Goal: Navigation & Orientation: Find specific page/section

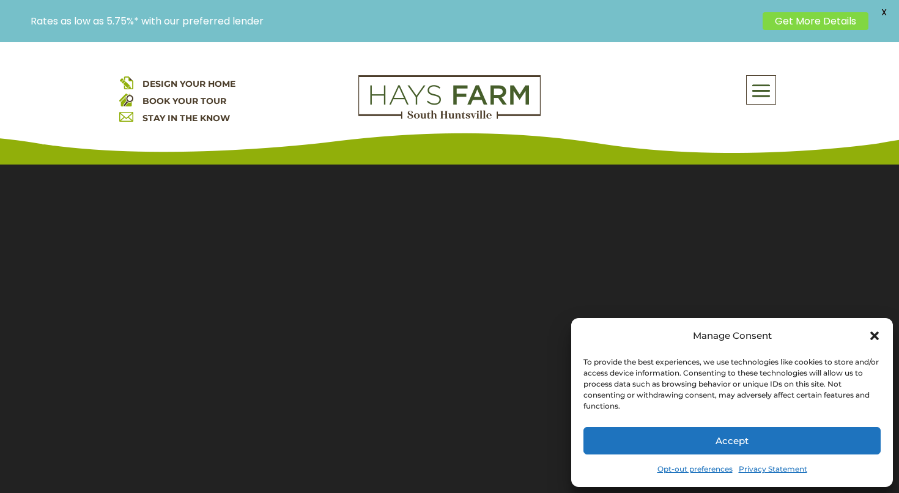
click at [875, 334] on icon "Close dialog" at bounding box center [874, 335] width 9 height 9
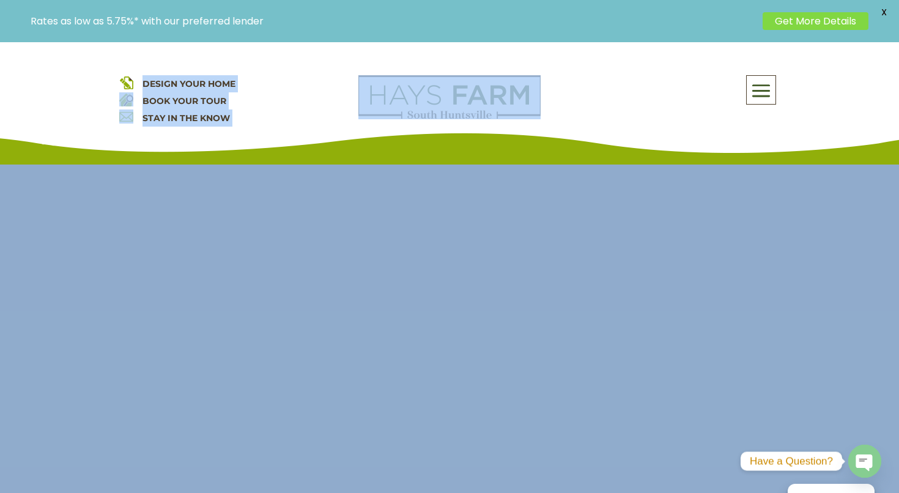
drag, startPoint x: 488, startPoint y: 337, endPoint x: 462, endPoint y: 57, distance: 281.2
click at [462, 149] on section "Video Player 00:03 00:00 00:32 Use Up/Down Arrow keys to increase or decrease v…" at bounding box center [449, 347] width 899 height 397
click at [209, 84] on span "DESIGN YOUR HOME" at bounding box center [188, 83] width 93 height 11
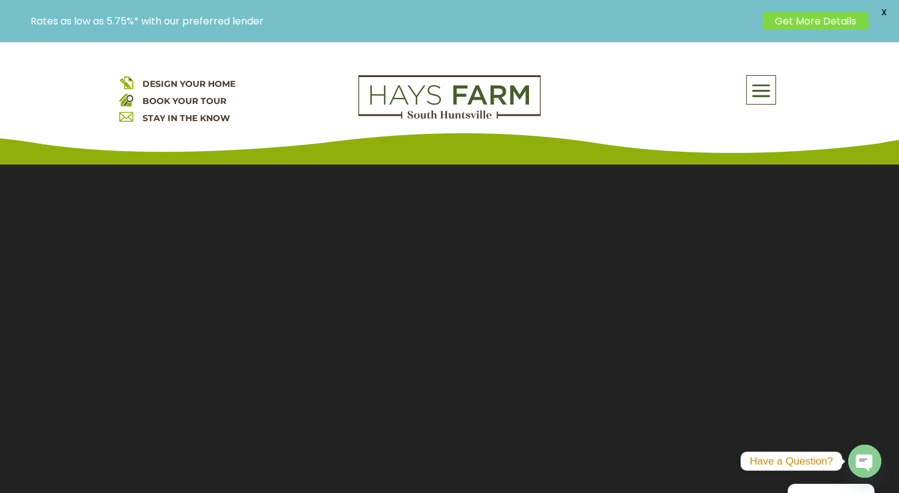
click at [755, 91] on span at bounding box center [760, 91] width 29 height 28
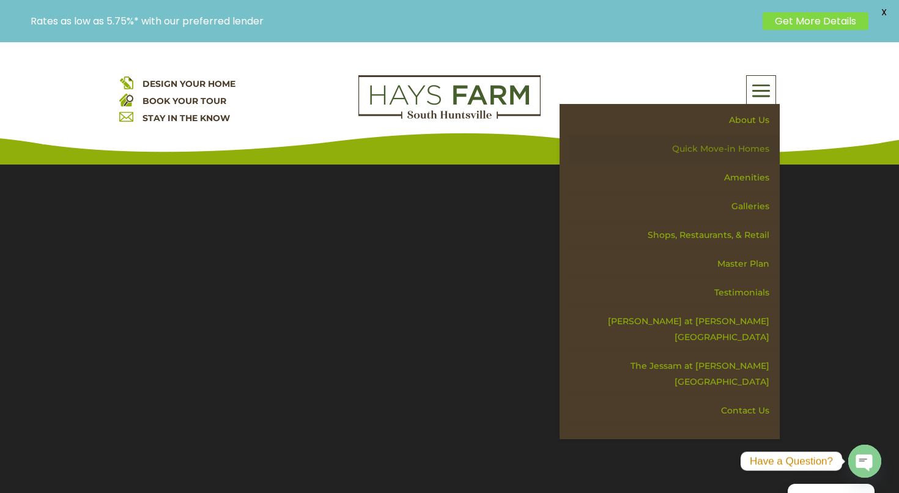
click at [758, 149] on link "Quick Move-in Homes" at bounding box center [674, 149] width 212 height 29
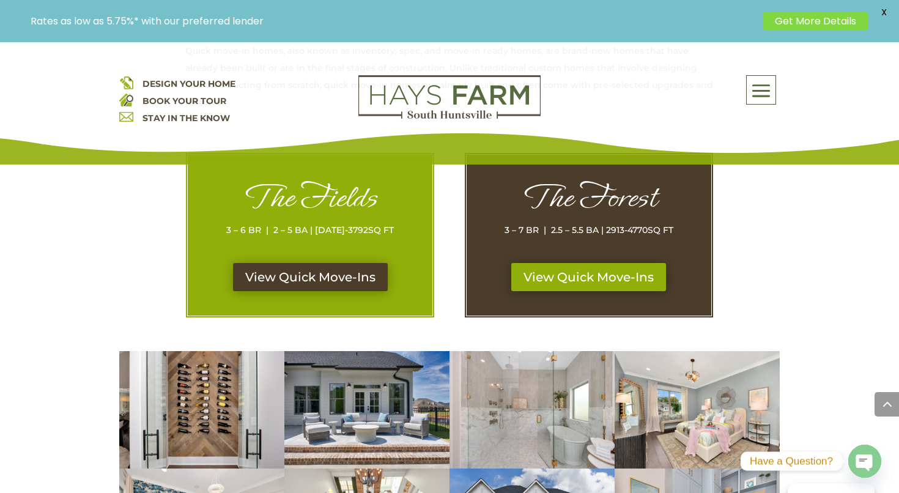
scroll to position [625, 0]
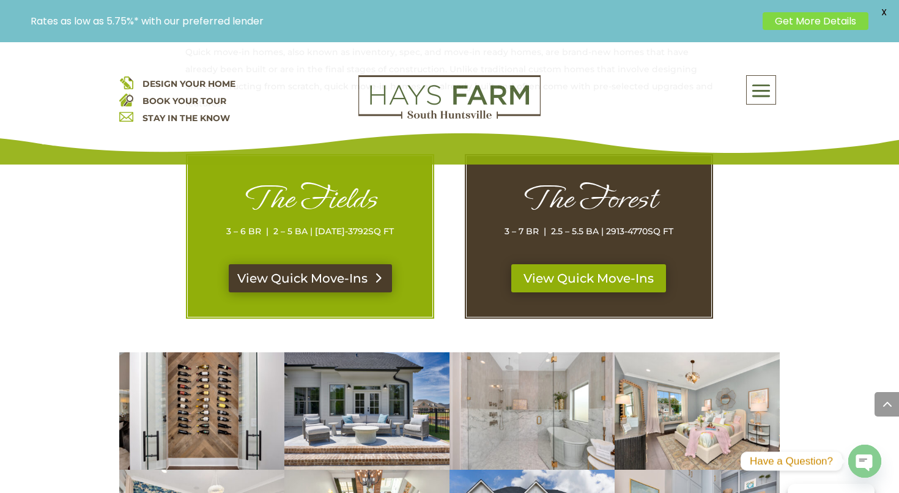
click at [333, 276] on link "View Quick Move-Ins" at bounding box center [310, 278] width 163 height 28
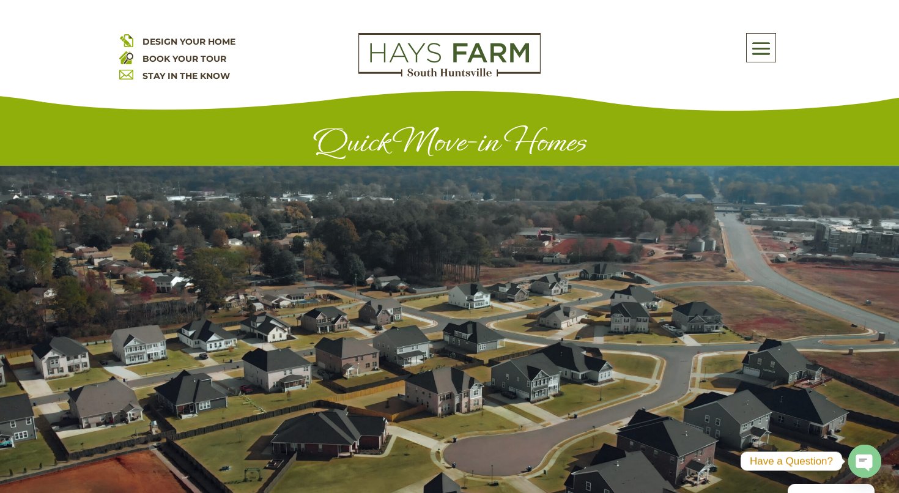
scroll to position [625, 0]
